Goal: Check status: Check status

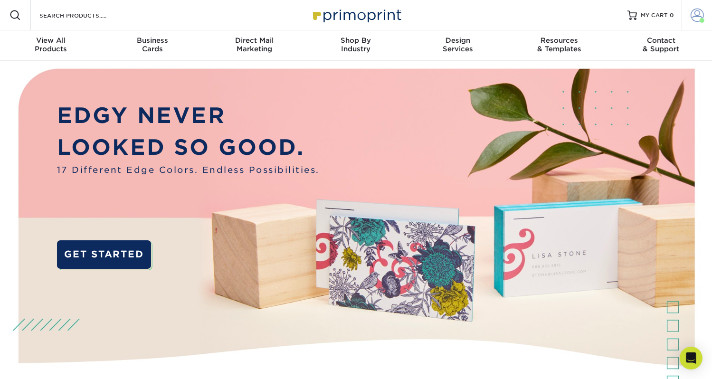
click at [705, 15] on link "Account" at bounding box center [697, 15] width 30 height 30
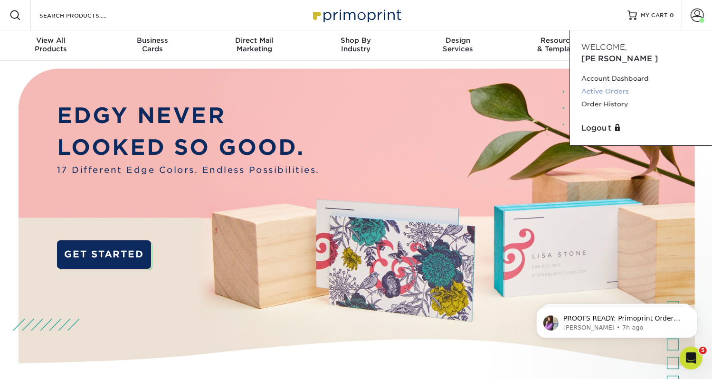
click at [608, 85] on link "Active Orders" at bounding box center [640, 91] width 119 height 13
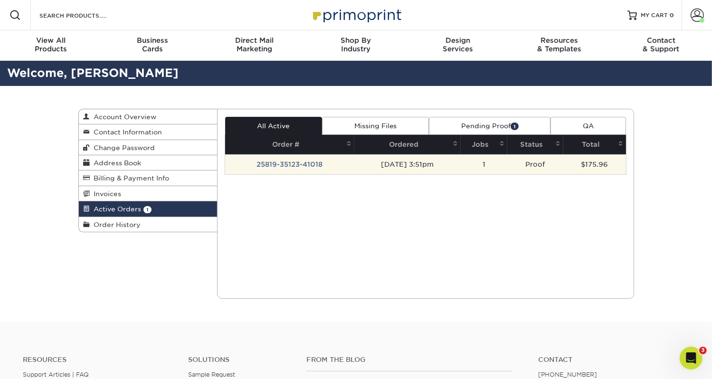
click at [299, 163] on td "25819-35123-41018" at bounding box center [289, 164] width 129 height 20
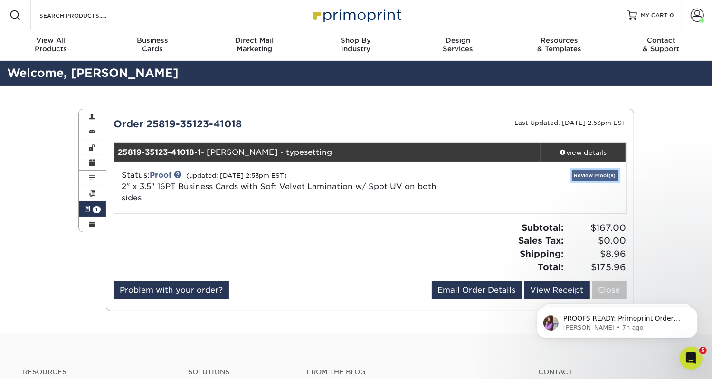
click at [591, 178] on link "Review Proof(s)" at bounding box center [595, 176] width 47 height 12
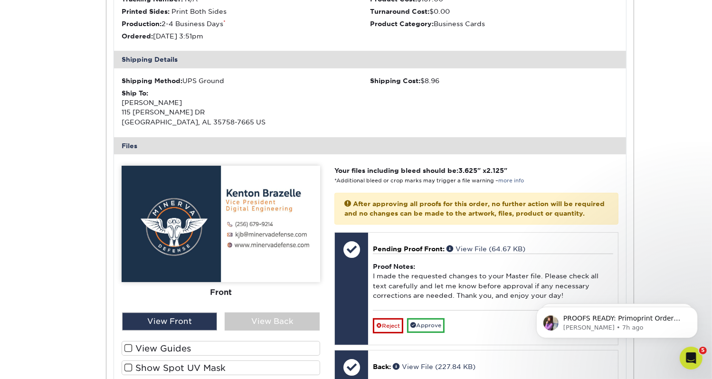
scroll to position [256, 0]
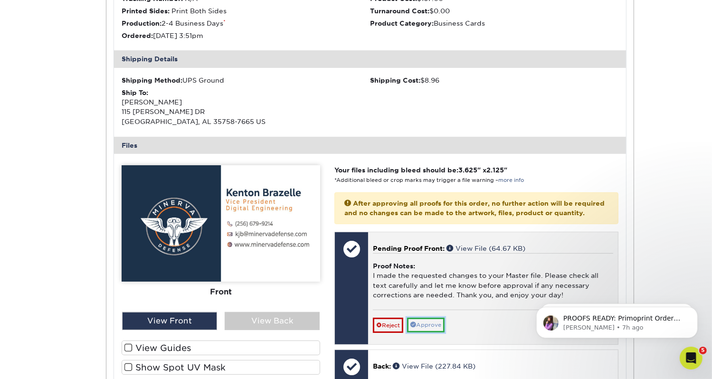
click at [429, 331] on link "Approve" at bounding box center [426, 325] width 38 height 15
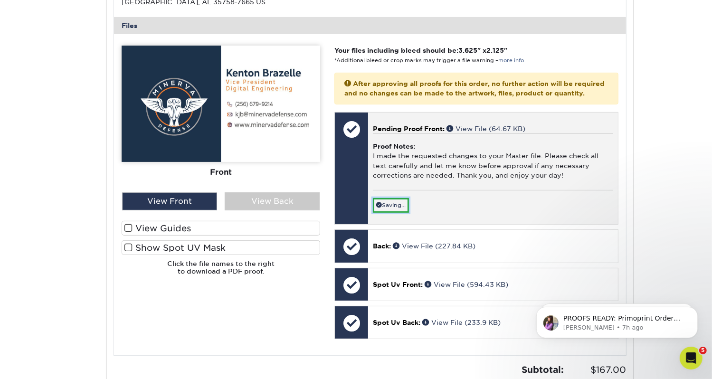
scroll to position [384, 0]
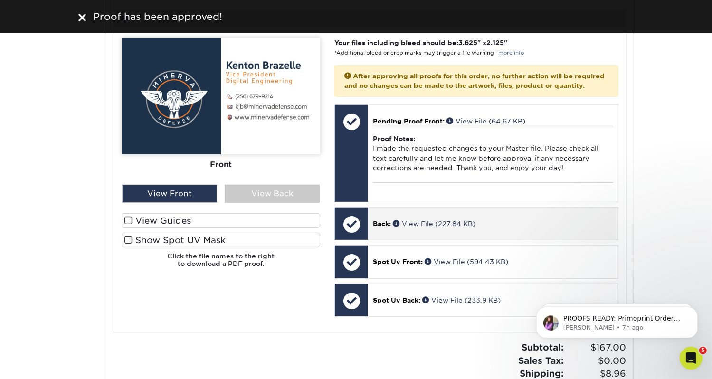
click at [436, 227] on p "Back: View File (227.84 KB)" at bounding box center [493, 223] width 240 height 9
click at [355, 232] on div at bounding box center [351, 224] width 33 height 33
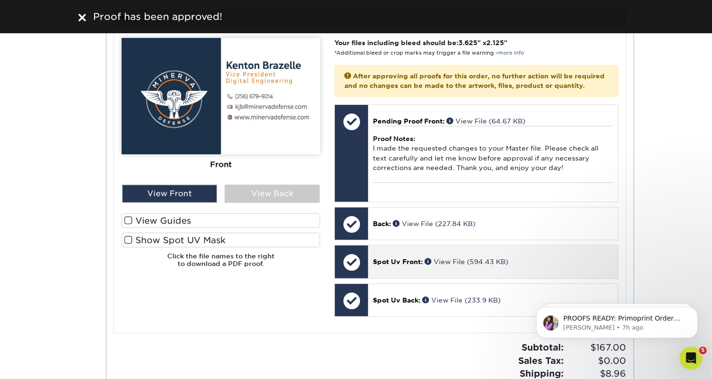
click at [351, 276] on div at bounding box center [351, 262] width 33 height 33
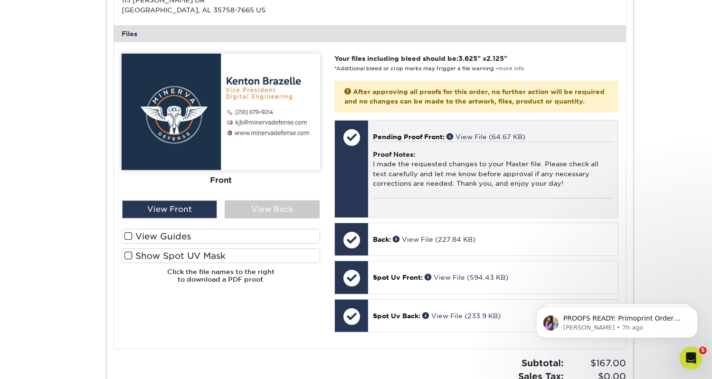
scroll to position [369, 0]
click at [440, 189] on div "Proof Notes: I made the requested changes to your Master file. Please check all…" at bounding box center [493, 169] width 240 height 57
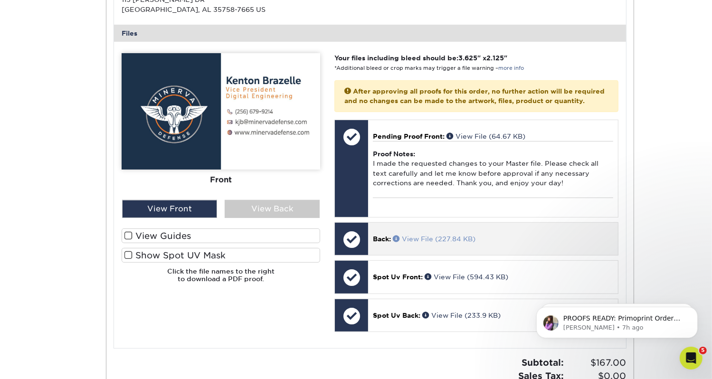
click at [437, 243] on link "View File (227.84 KB)" at bounding box center [434, 239] width 83 height 8
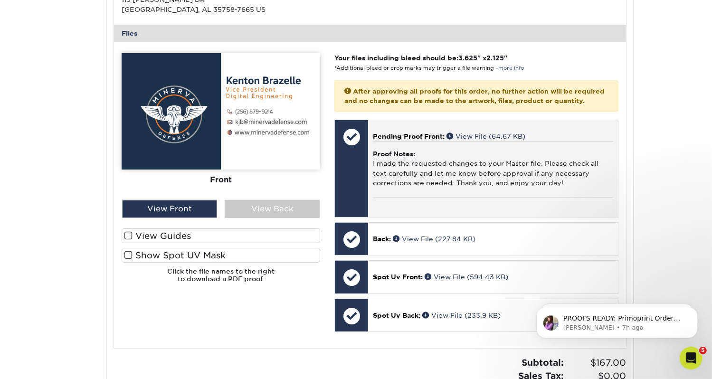
click at [380, 196] on div "Proof Notes: I made the requested changes to your Master file. Please check all…" at bounding box center [493, 169] width 240 height 57
